Goal: Complete application form: Complete application form

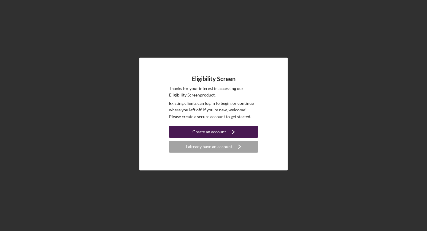
click at [218, 131] on div "Create an account" at bounding box center [209, 132] width 34 height 12
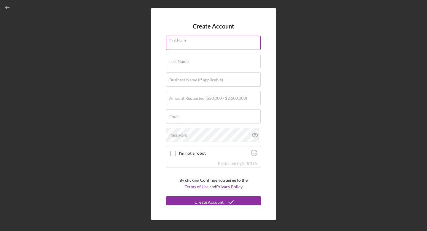
click at [191, 38] on div "First Name" at bounding box center [213, 43] width 95 height 15
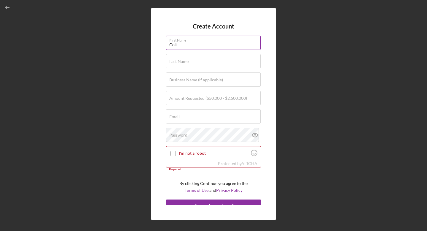
type input "Colt"
type input "Black Bull"
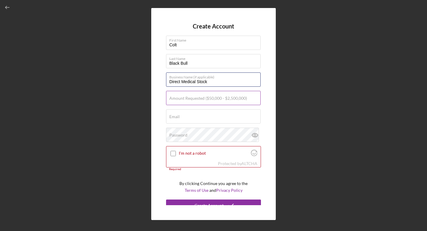
type input "Direct Medical Stock"
click at [193, 99] on label "Amount Requested ($50,000 - $2,500,000)" at bounding box center [208, 98] width 78 height 5
click at [193, 99] on input "Amount Requested ($50,000 - $2,500,000)" at bounding box center [213, 98] width 95 height 14
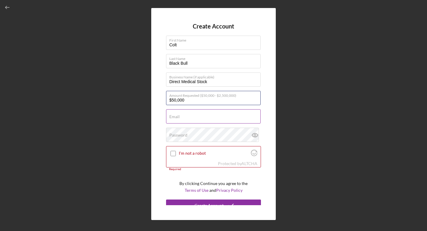
type input "$50,000"
click at [207, 114] on div "Email Required" at bounding box center [213, 116] width 95 height 15
type input "Colt.bl"
click at [188, 100] on input "$50,000" at bounding box center [213, 98] width 95 height 14
type input "$5"
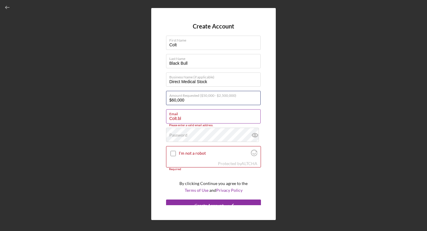
type input "$60,000"
click at [191, 119] on input "Colt.bl" at bounding box center [213, 116] width 95 height 14
type input "Colt.Black.Bull @[DOMAIN_NAME]"
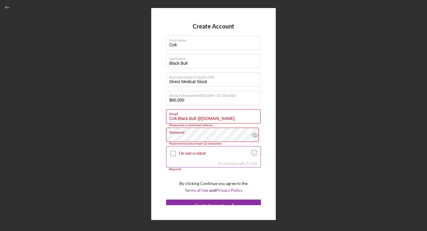
click at [173, 153] on input "I'm not a robot" at bounding box center [172, 153] width 5 height 5
checkbox input "true"
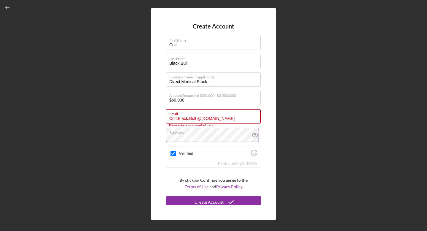
click at [206, 174] on form "Create Account First Name Colt Last Name Black Bull Business Name (if applicabl…" at bounding box center [213, 114] width 95 height 182
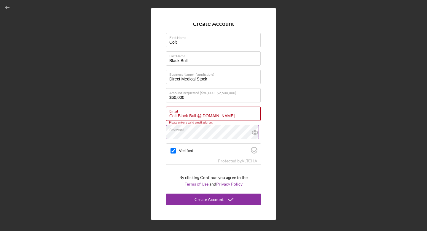
click at [254, 132] on icon at bounding box center [255, 132] width 2 height 2
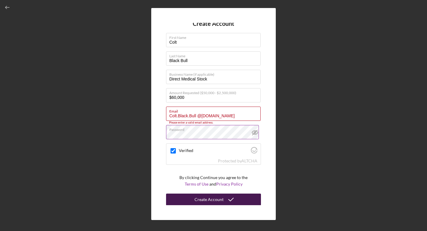
click at [212, 199] on div "Create Account" at bounding box center [208, 199] width 29 height 12
click at [211, 199] on div "Create Account" at bounding box center [208, 199] width 29 height 12
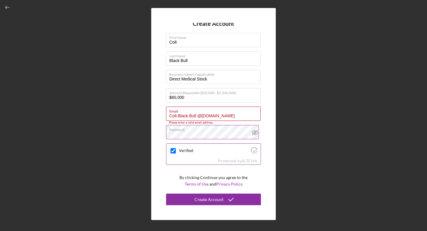
click at [208, 155] on div "Verified" at bounding box center [213, 151] width 94 height 14
click at [195, 169] on form "Create Account First Name Colt Last Name Black Bull Business Name (if applicabl…" at bounding box center [213, 114] width 95 height 182
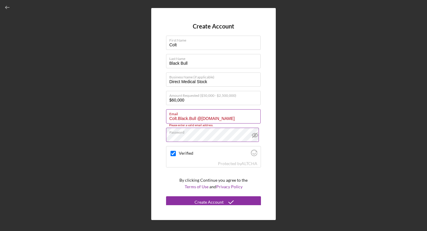
click at [228, 118] on input "Colt.Black.Bull @[DOMAIN_NAME]" at bounding box center [213, 116] width 95 height 14
type input "C"
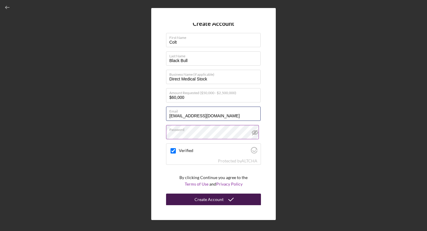
type input "[EMAIL_ADDRESS][DOMAIN_NAME]"
click at [218, 199] on div "Create Account" at bounding box center [208, 199] width 29 height 12
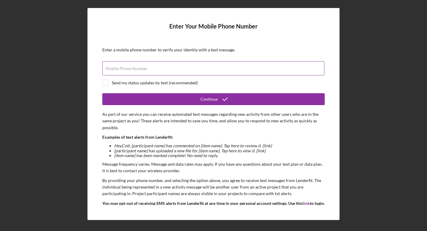
click at [143, 68] on label "Mobile Phone Number" at bounding box center [127, 68] width 42 height 5
click at [143, 68] on input "Mobile Phone Number" at bounding box center [213, 68] width 222 height 14
type input "[PHONE_NUMBER]"
click at [106, 82] on input "checkbox" at bounding box center [106, 83] width 6 height 6
checkbox input "true"
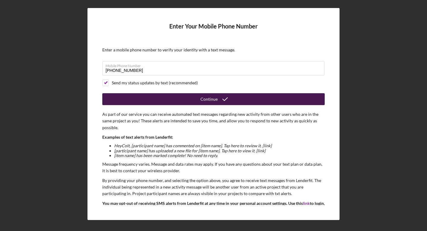
click at [160, 100] on button "Continue" at bounding box center [213, 99] width 222 height 12
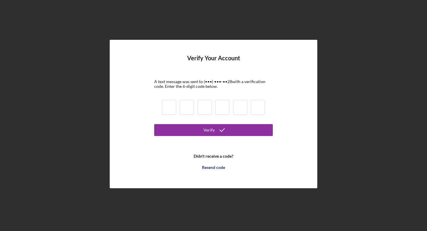
click at [173, 106] on input at bounding box center [169, 107] width 14 height 15
type input "2"
type input "9"
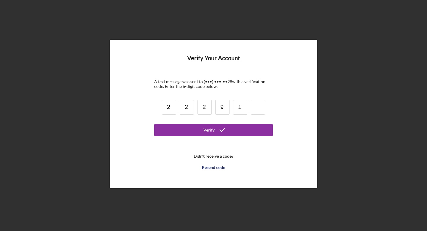
type input "1"
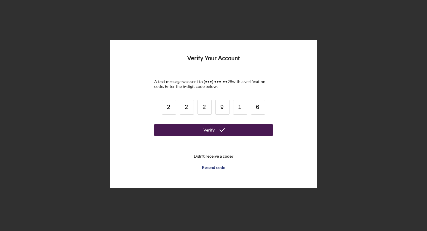
type input "6"
click at [206, 131] on div "Verify" at bounding box center [208, 130] width 11 height 12
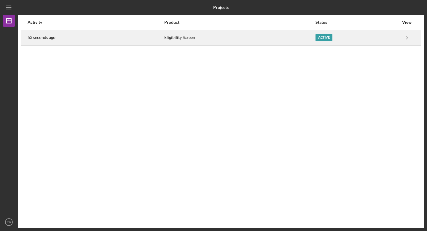
click at [326, 37] on div "Active" at bounding box center [323, 37] width 17 height 7
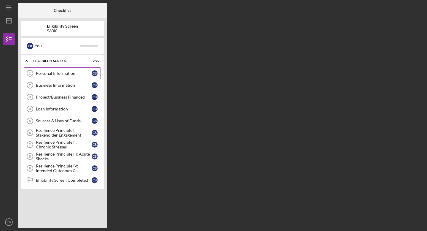
click at [63, 72] on div "Personal Information" at bounding box center [64, 73] width 56 height 5
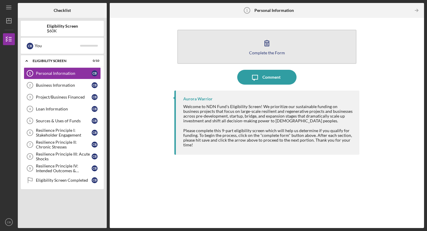
click at [270, 48] on icon "button" at bounding box center [266, 43] width 15 height 15
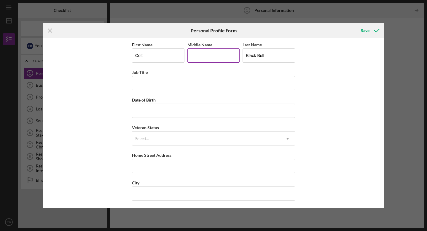
click at [195, 58] on input "Middle Name" at bounding box center [213, 55] width 52 height 14
type input "[PERSON_NAME]"
click at [162, 81] on input "Job Title" at bounding box center [213, 83] width 163 height 14
type input "CEO"
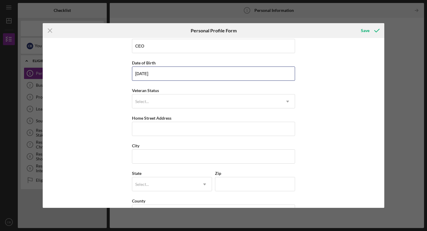
scroll to position [37, 0]
type input "[DATE]"
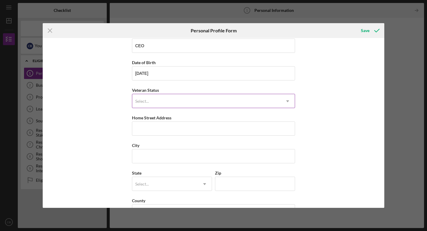
click at [288, 101] on icon "Icon/Dropdown Arrow" at bounding box center [287, 101] width 14 height 14
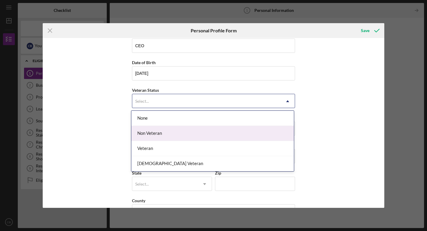
click at [270, 138] on div "Non Veteran" at bounding box center [212, 133] width 162 height 15
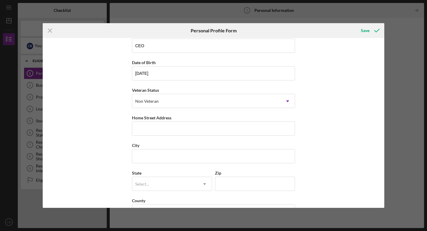
scroll to position [57, 0]
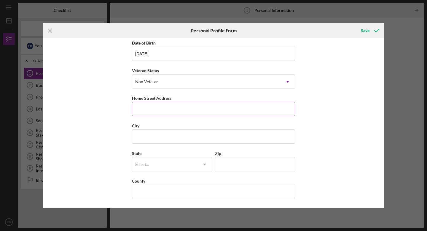
click at [231, 113] on input "Home Street Address" at bounding box center [213, 109] width 163 height 14
type input "[STREET_ADDRESS]"
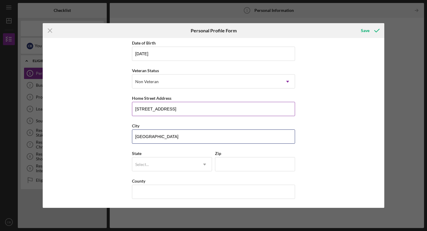
type input "[GEOGRAPHIC_DATA]"
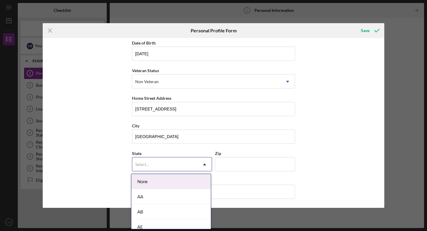
click at [205, 163] on icon "Icon/Dropdown Arrow" at bounding box center [204, 164] width 14 height 14
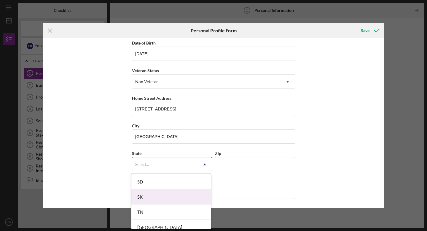
scroll to position [951, 0]
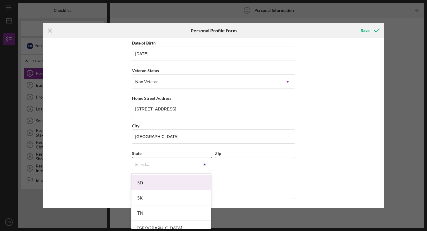
click at [192, 185] on div "SD" at bounding box center [170, 182] width 79 height 15
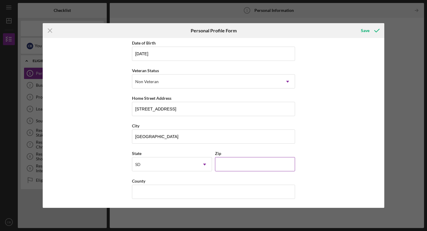
click at [235, 164] on input "Zip" at bounding box center [255, 164] width 80 height 14
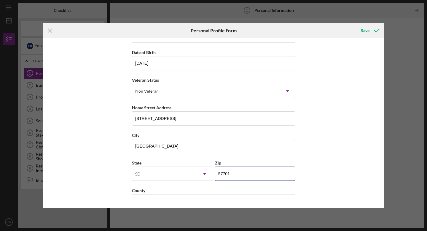
scroll to position [57, 0]
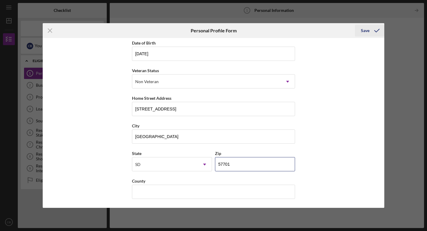
type input "57701"
click at [365, 31] on div "Save" at bounding box center [365, 31] width 9 height 12
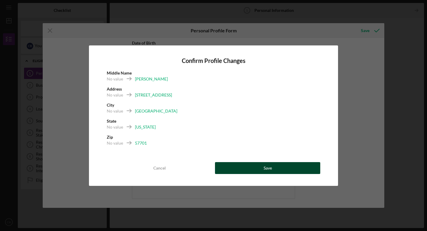
click at [266, 169] on div "Save" at bounding box center [268, 168] width 8 height 12
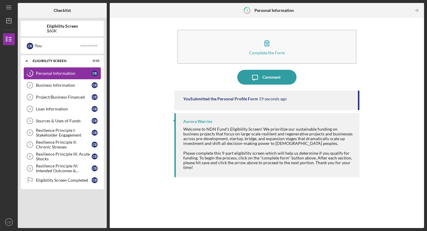
click at [71, 72] on div "Personal Information" at bounding box center [64, 73] width 56 height 5
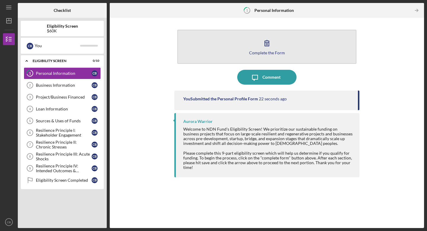
click at [268, 45] on icon "button" at bounding box center [266, 43] width 15 height 15
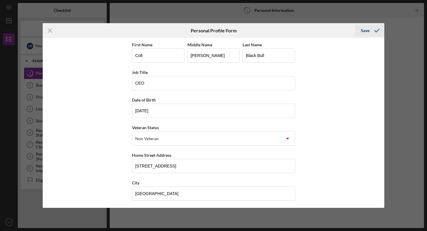
click at [368, 30] on div "Save" at bounding box center [365, 31] width 9 height 12
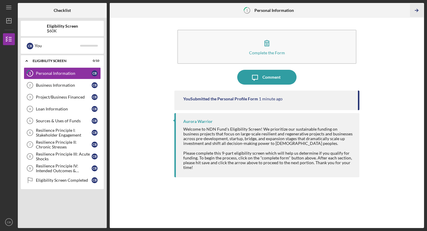
click at [417, 12] on icon "Icon/Table Pagination Arrow" at bounding box center [416, 10] width 13 height 13
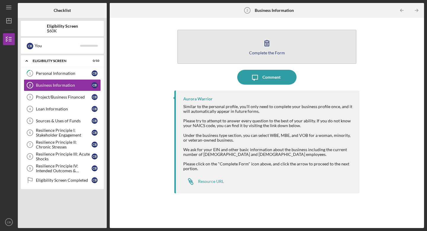
click at [267, 49] on icon "button" at bounding box center [266, 43] width 15 height 15
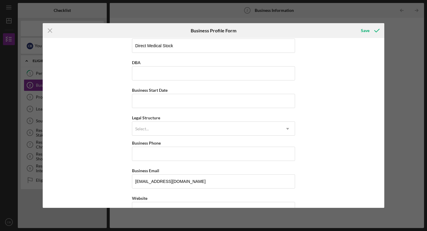
scroll to position [14, 0]
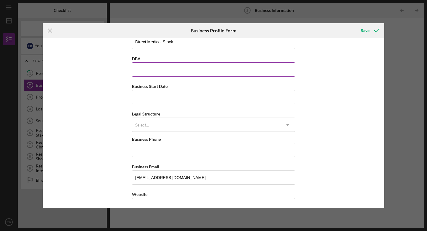
click at [182, 67] on input "DBA" at bounding box center [213, 69] width 163 height 14
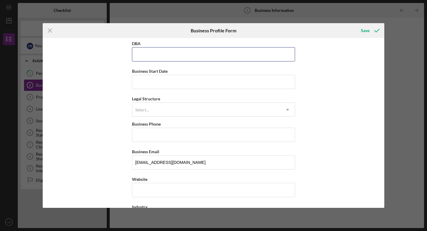
scroll to position [0, 0]
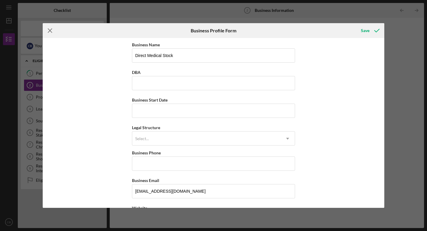
click at [49, 31] on line at bounding box center [50, 30] width 4 height 4
